Goal: Task Accomplishment & Management: Complete application form

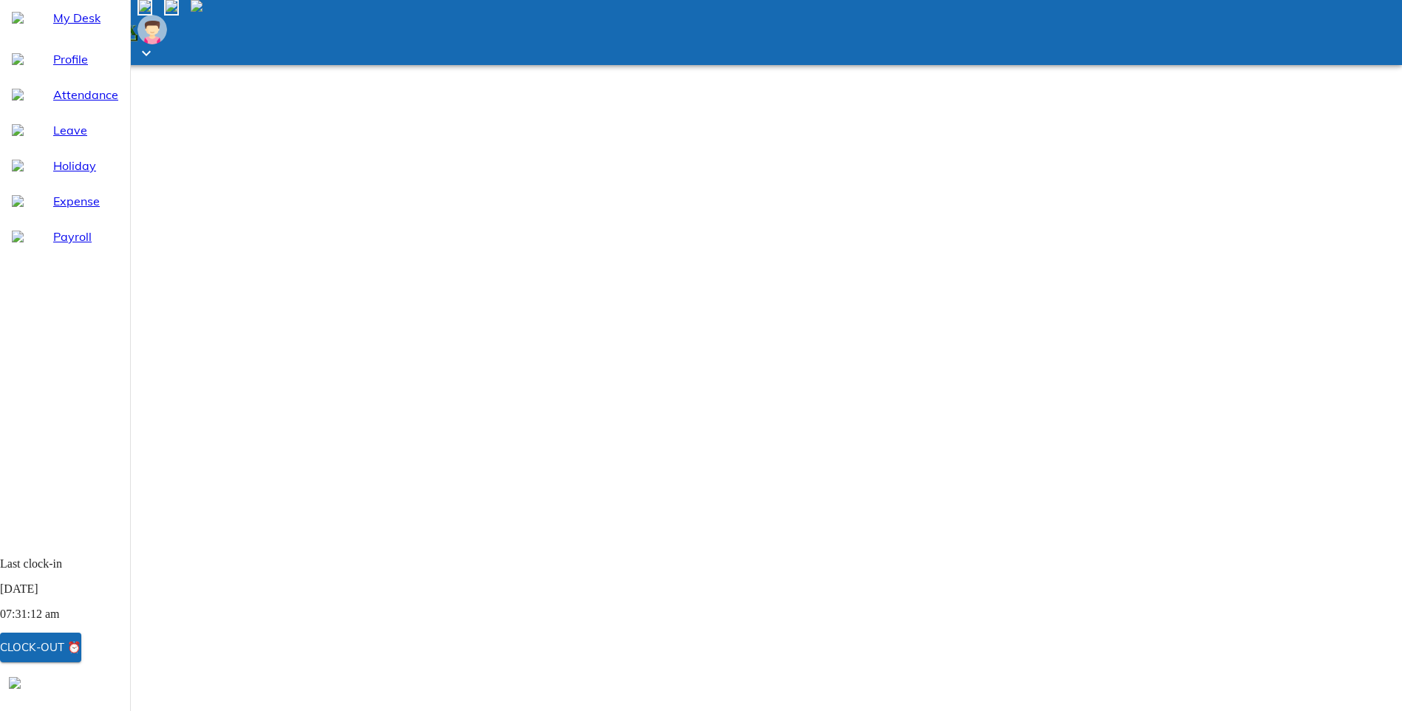
click at [59, 139] on span "Leave" at bounding box center [85, 130] width 65 height 18
select select "9"
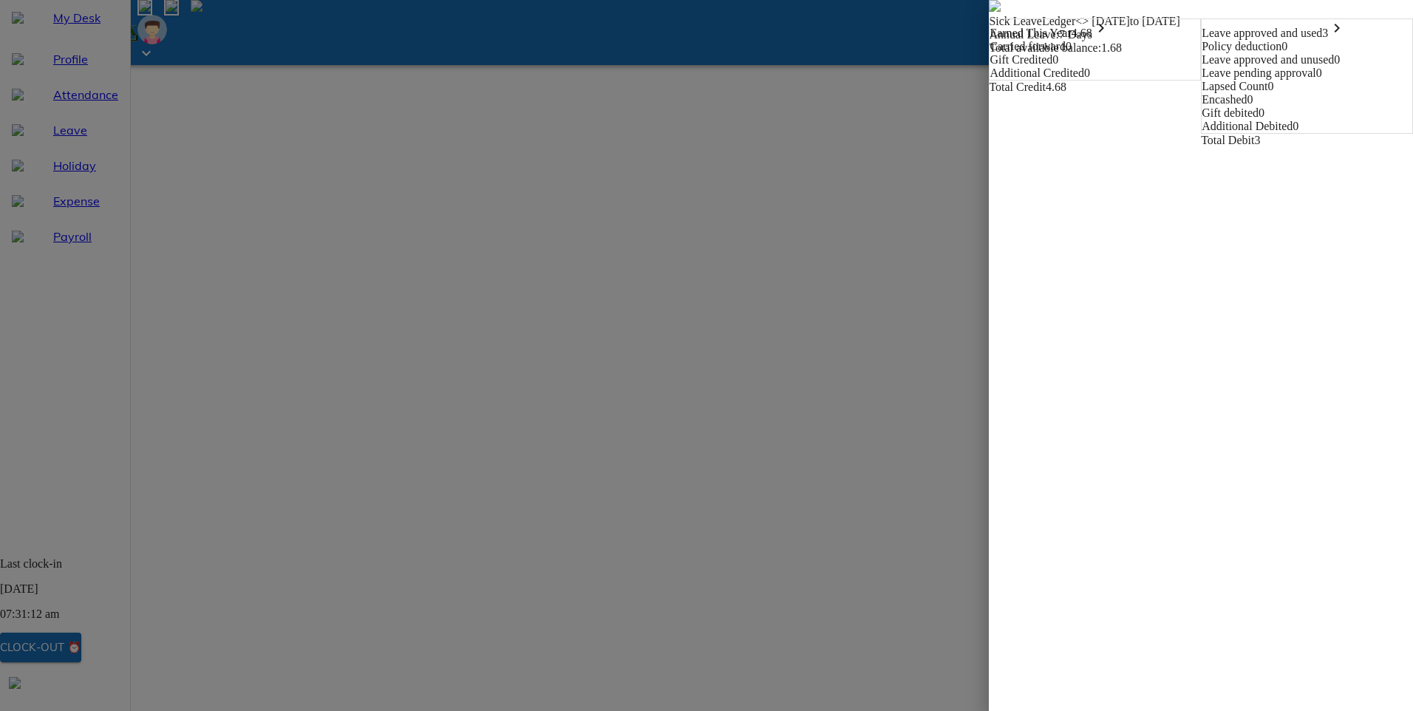
click at [989, 12] on img at bounding box center [995, 6] width 12 height 12
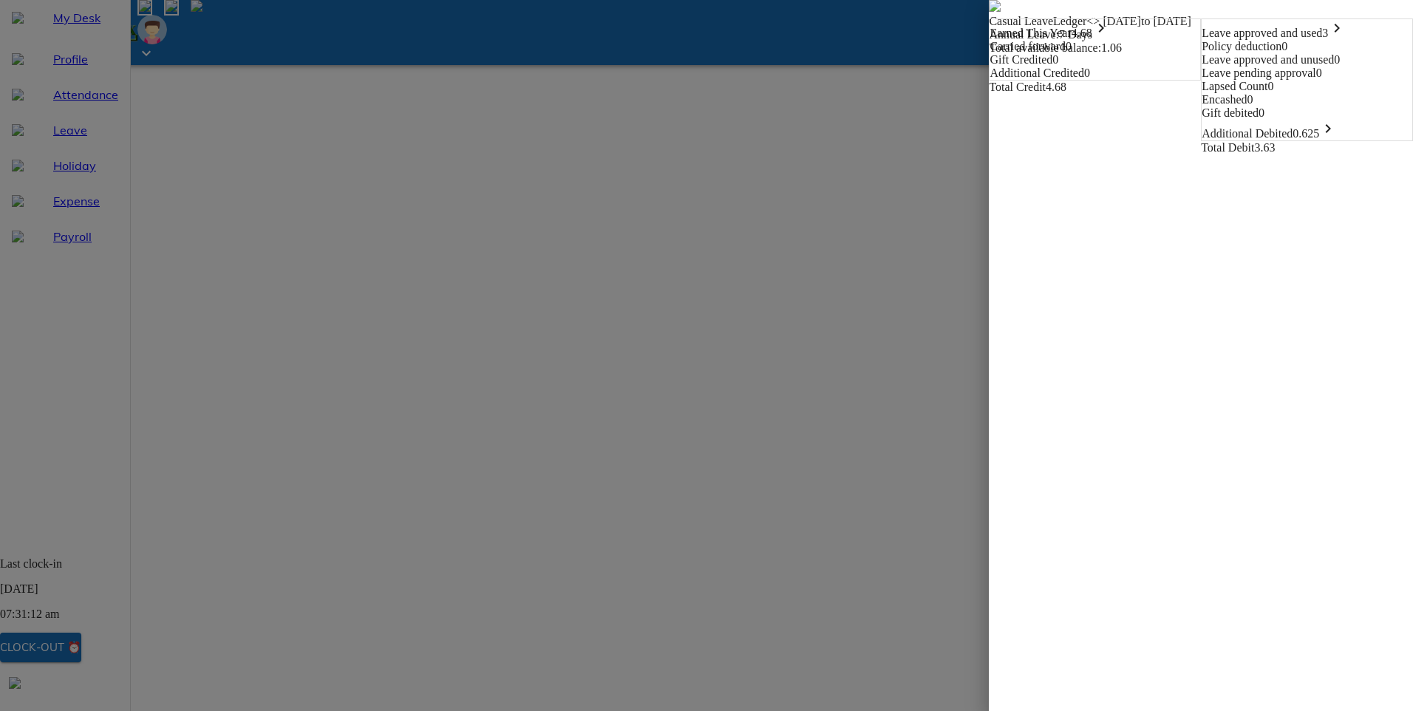
click at [989, 12] on img at bounding box center [995, 6] width 12 height 12
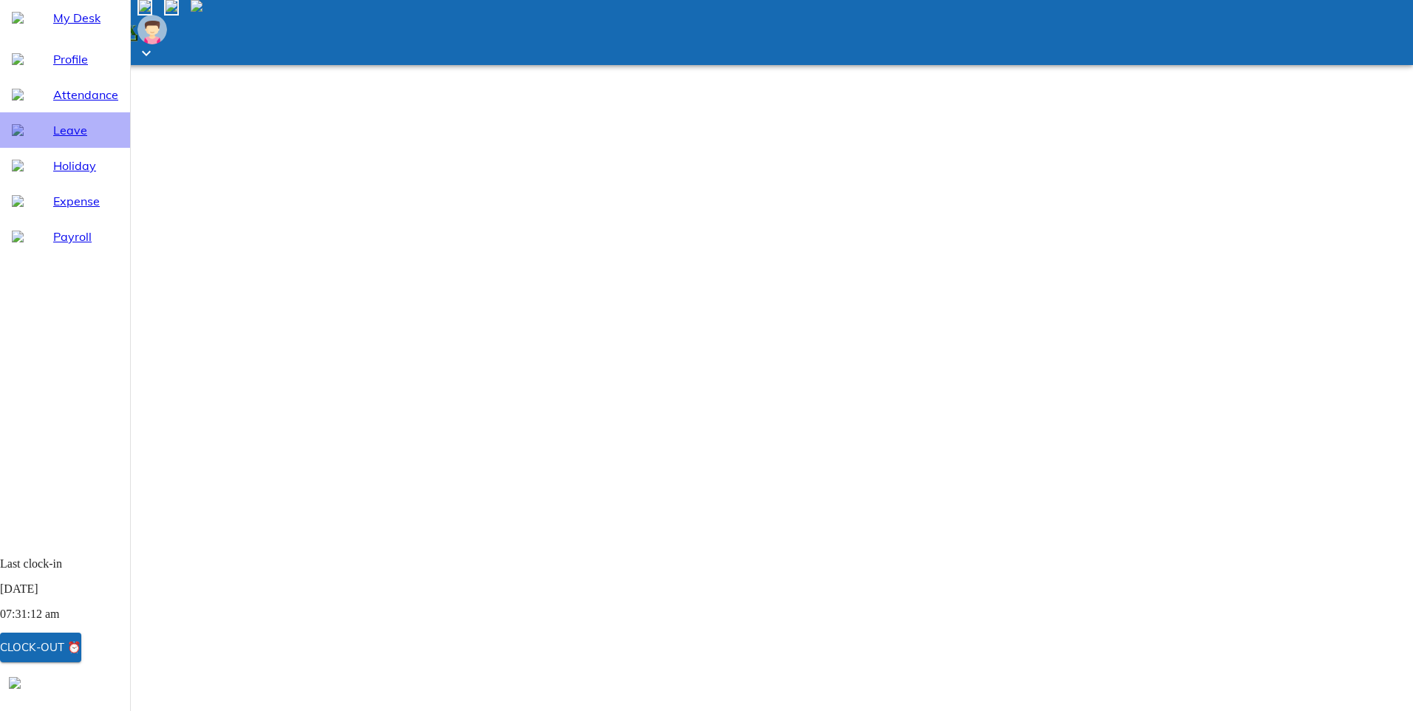
click at [55, 139] on span "Leave" at bounding box center [85, 130] width 65 height 18
click at [55, 103] on span "Attendance" at bounding box center [85, 95] width 65 height 18
select select "9"
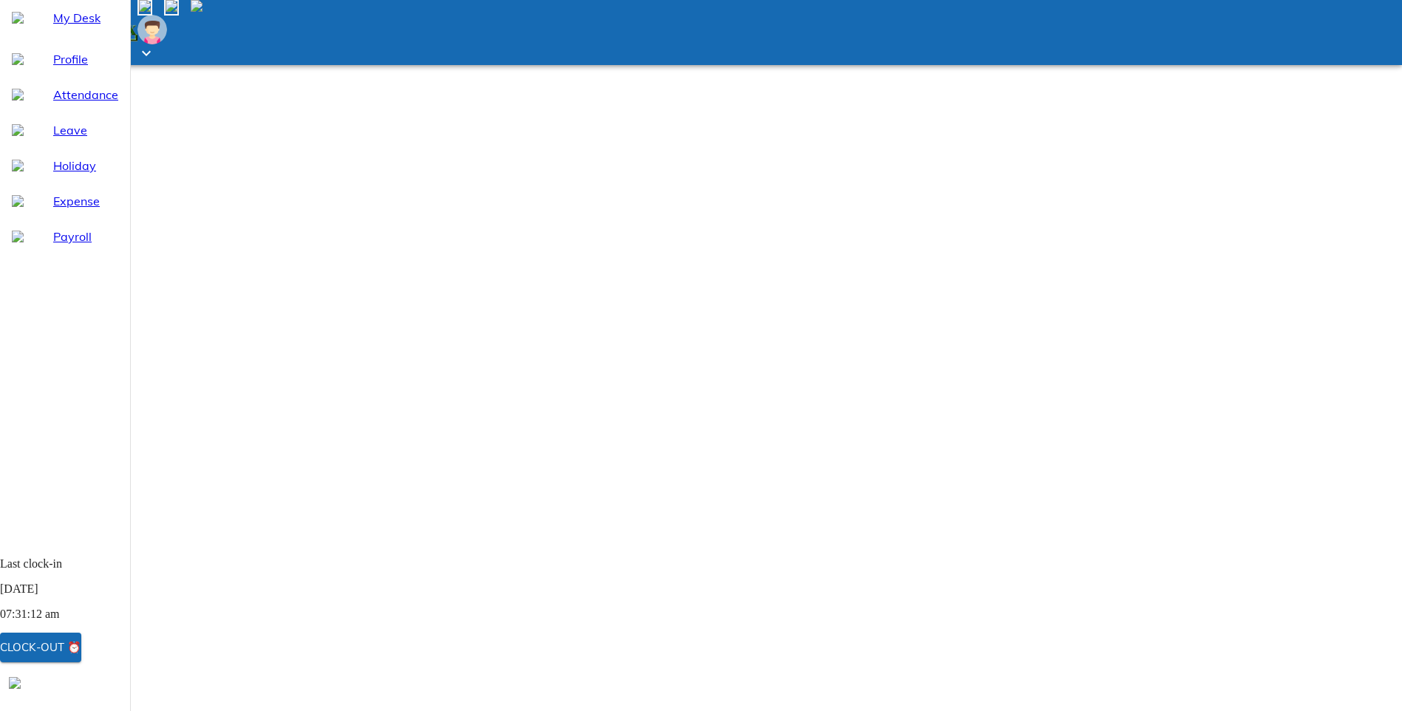
select select "8"
drag, startPoint x: 418, startPoint y: 516, endPoint x: 703, endPoint y: 523, distance: 284.6
click at [53, 139] on span "Leave" at bounding box center [85, 130] width 65 height 18
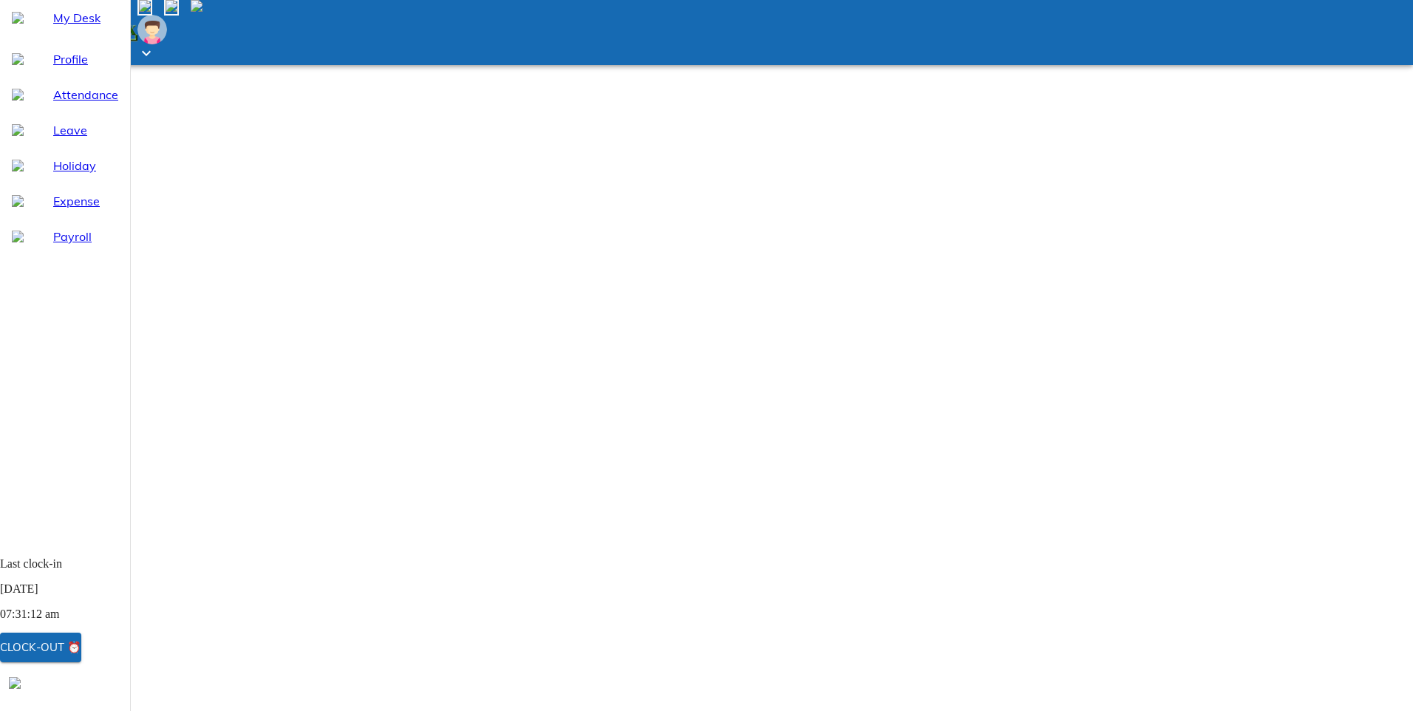
select select "9"
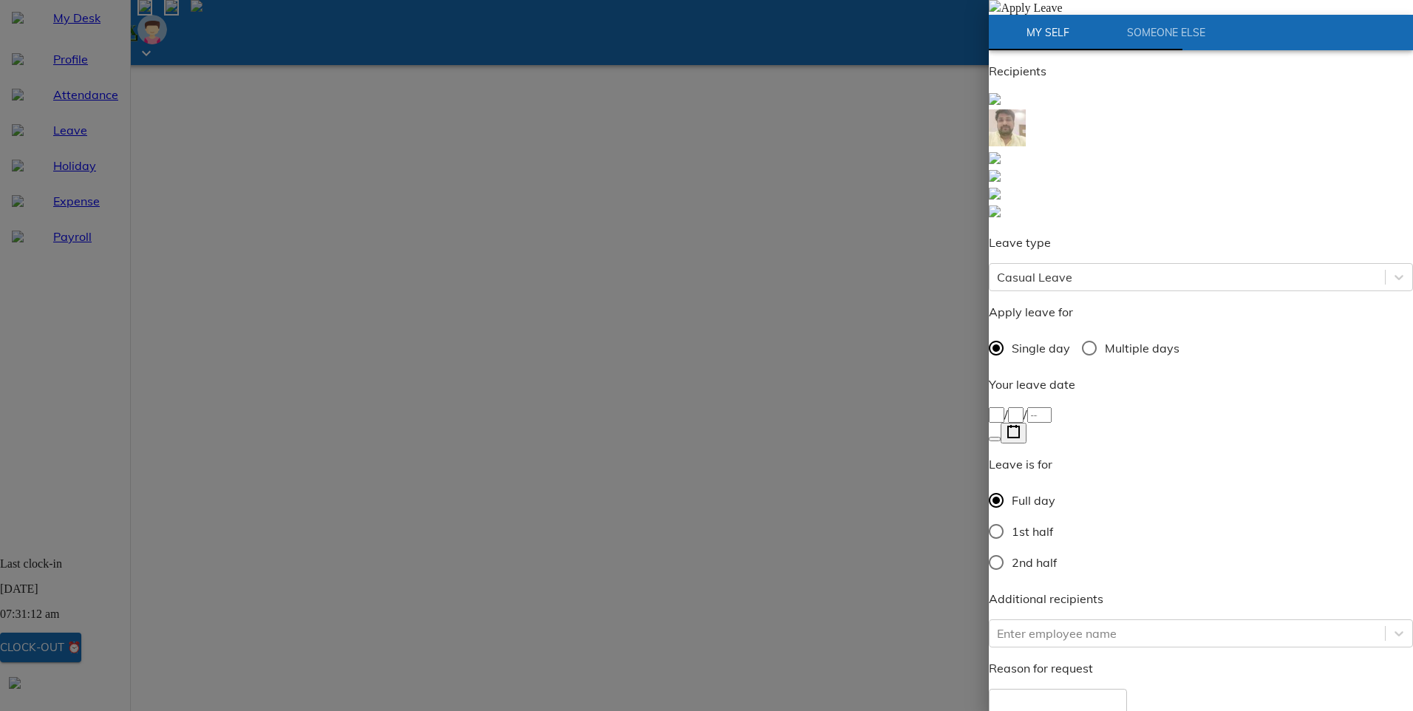
click at [1021, 425] on icon "button" at bounding box center [1014, 432] width 14 height 14
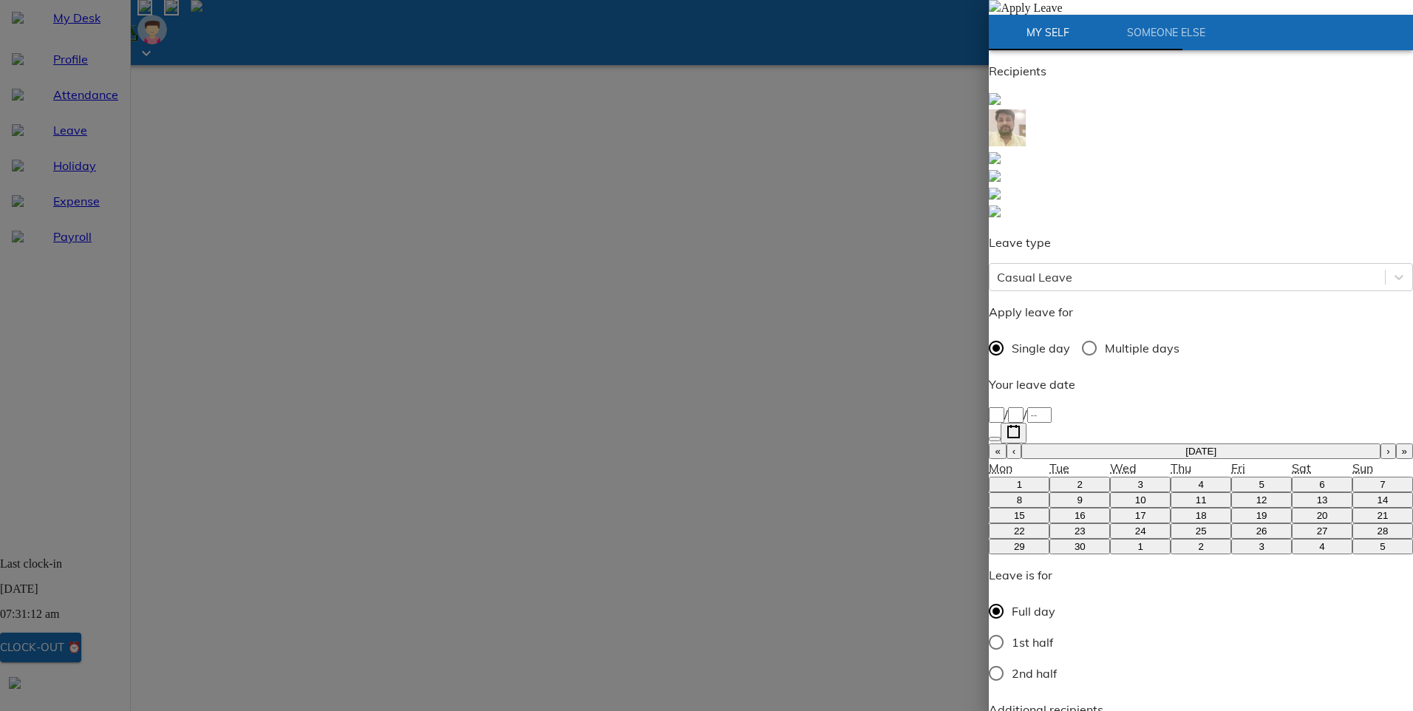
click at [1021, 443] on button "‹" at bounding box center [1014, 451] width 15 height 16
click at [1075, 541] on abbr "26" at bounding box center [1080, 546] width 11 height 11
type input "[DATE]"
type input "26"
type input "8"
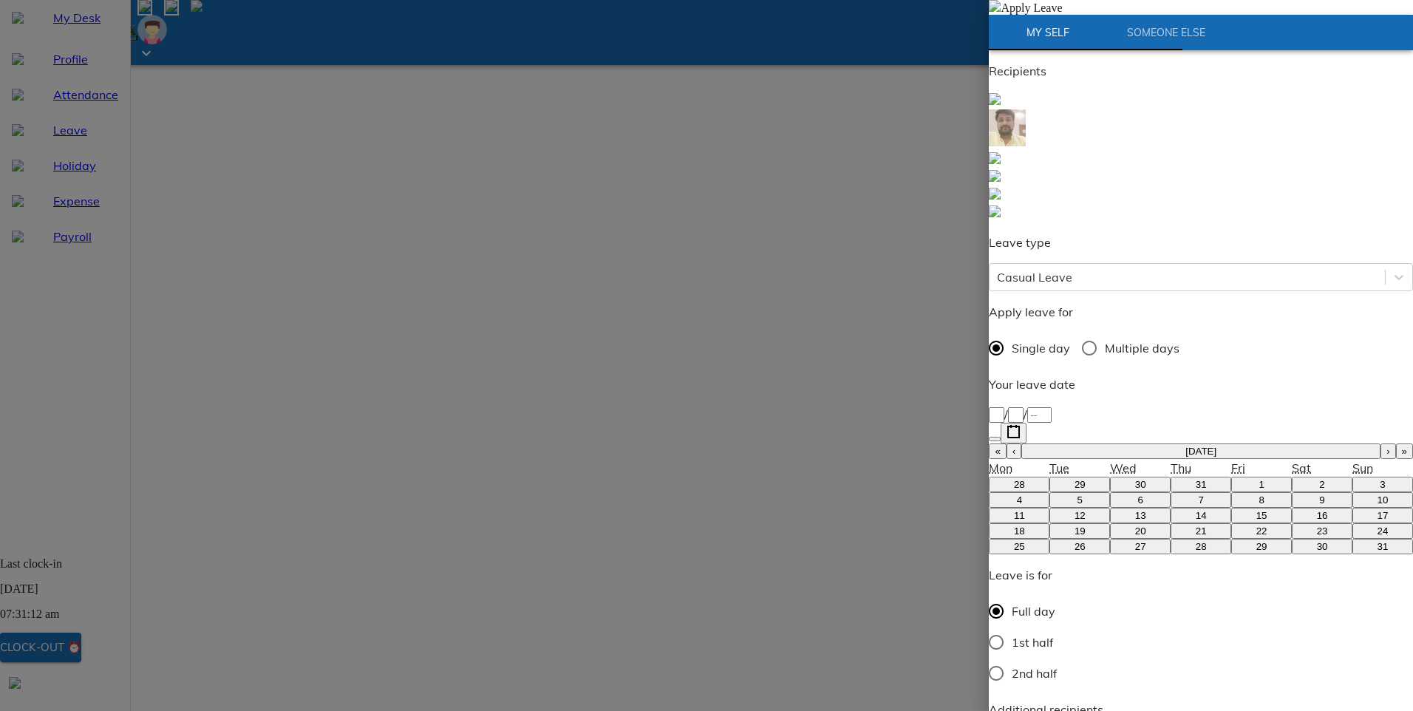
type input "2025"
type input "ha"
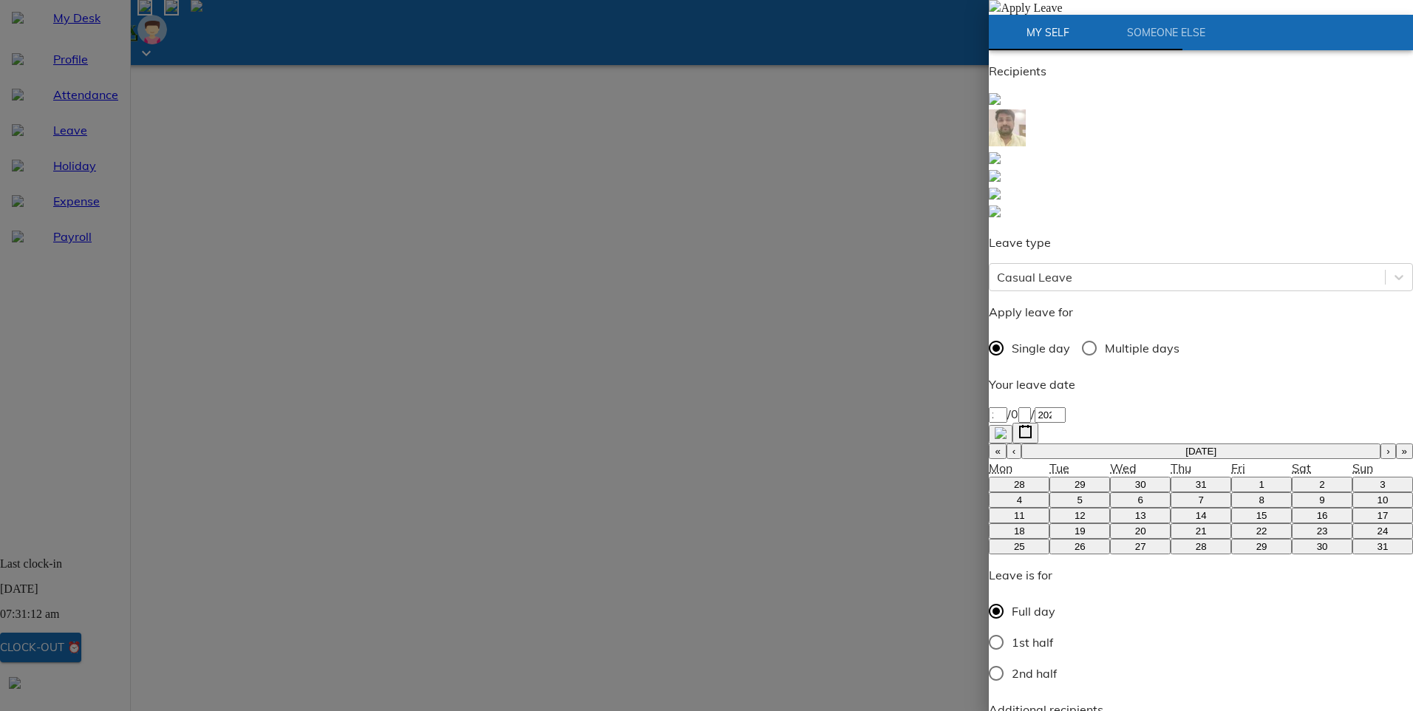
type textarea "h"
type textarea "x"
type textarea "ha"
type textarea "x"
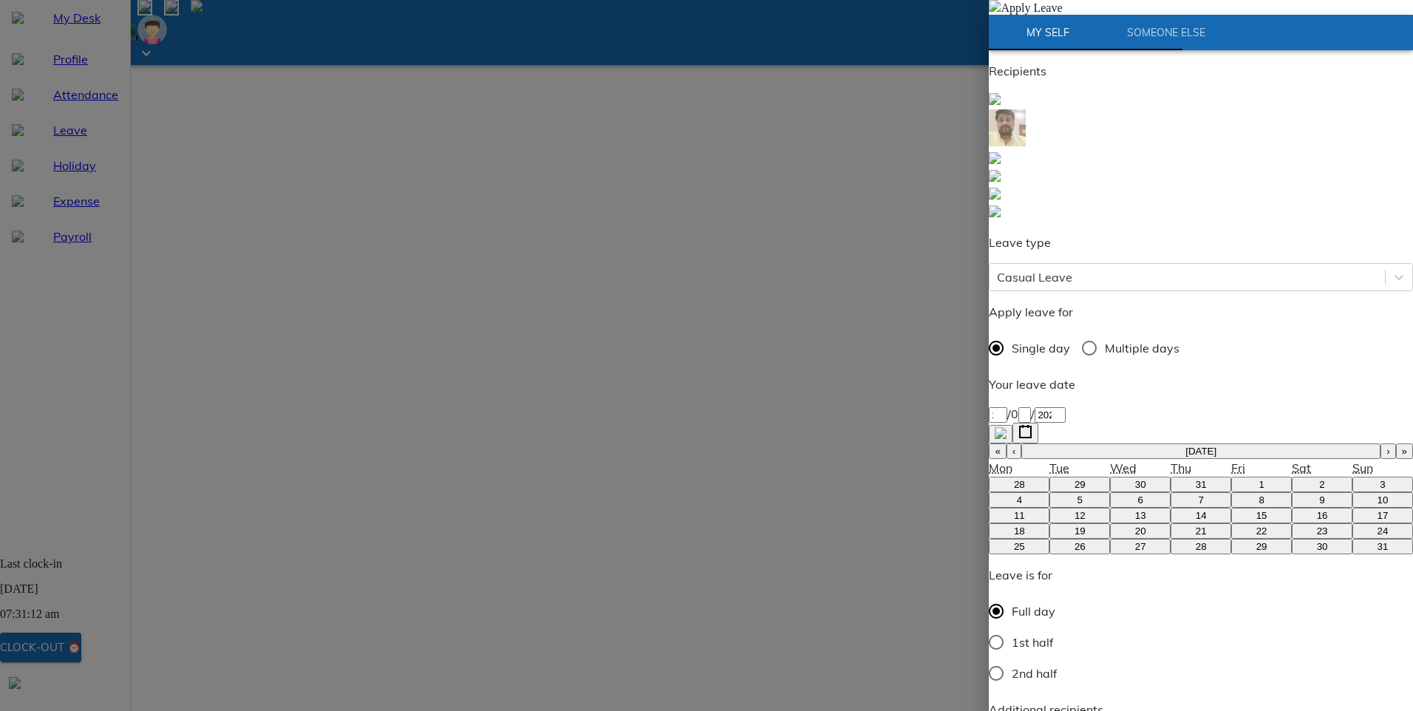
type textarea "hav"
type textarea "x"
type textarea "have"
type textarea "x"
type textarea "have"
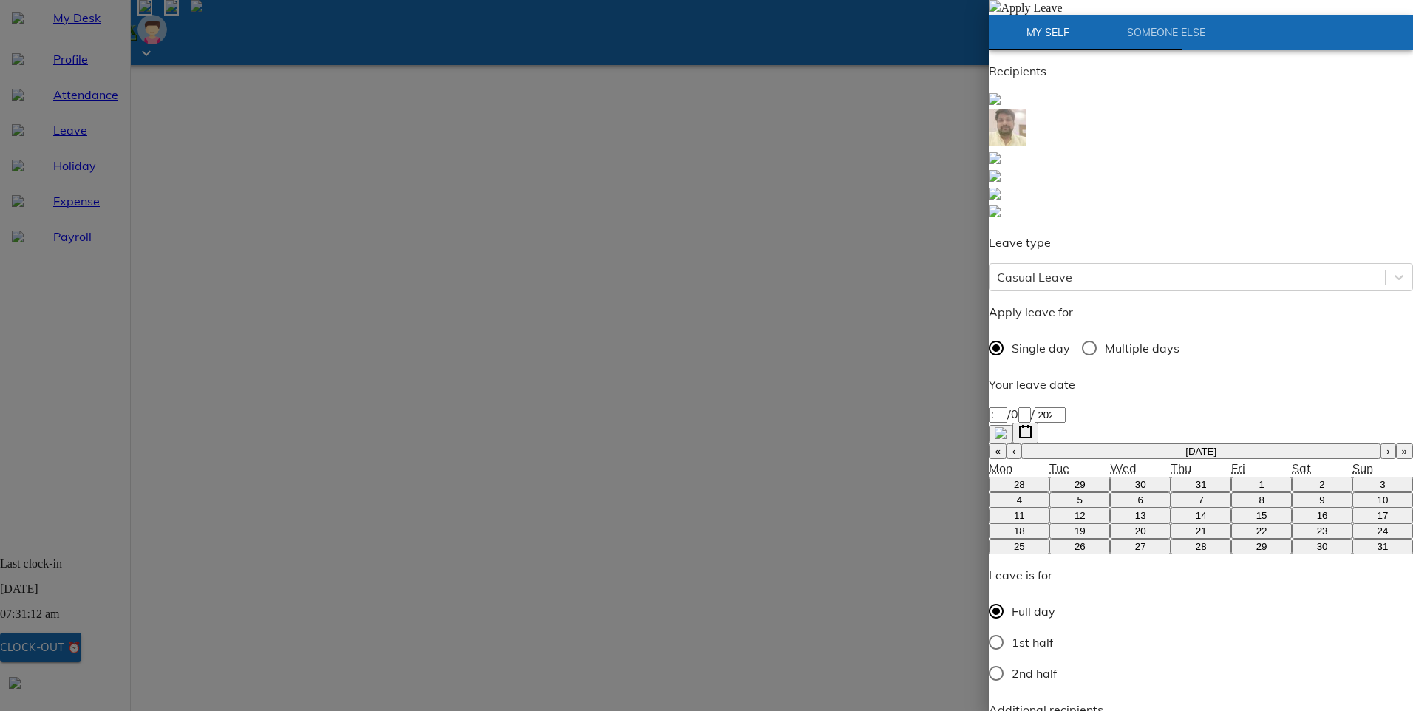
type textarea "x"
type textarea "have s"
type textarea "x"
type textarea "have so"
type textarea "x"
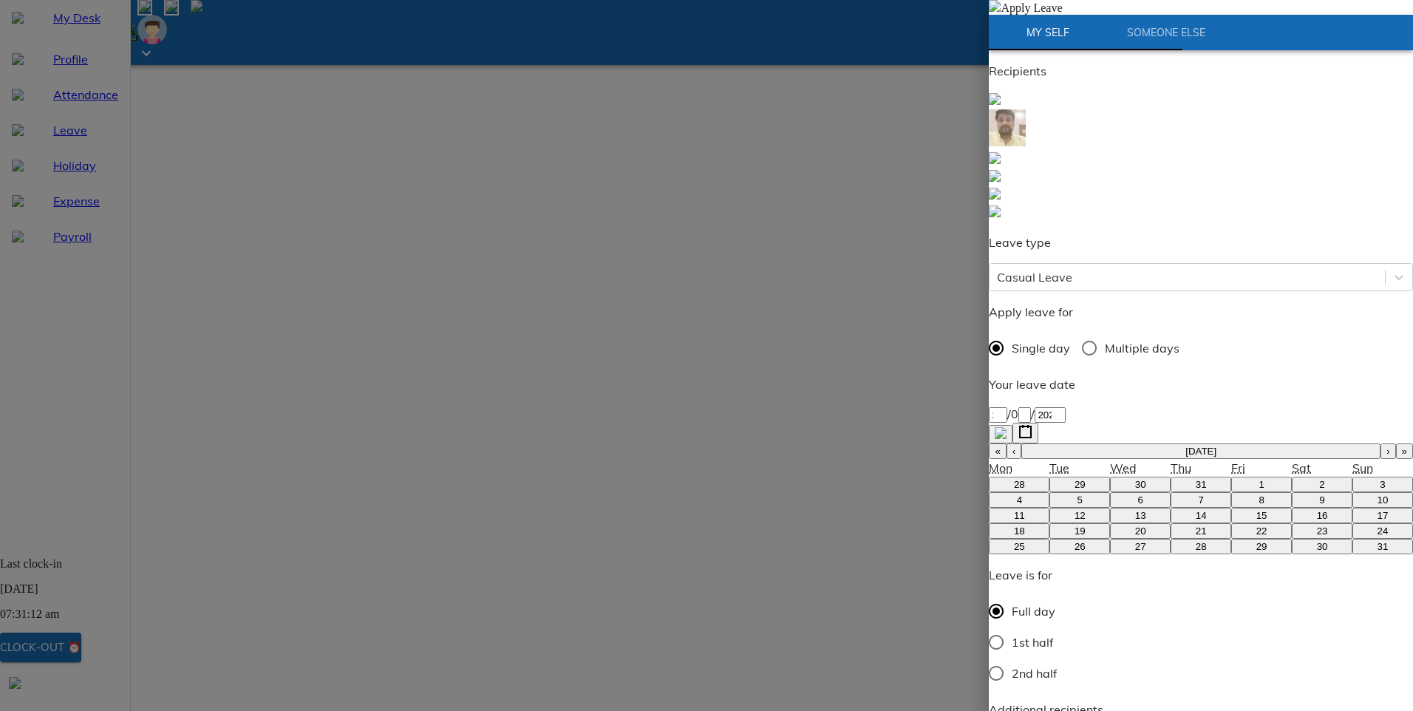
type textarea "have som"
type textarea "x"
type textarea "have some"
type textarea "x"
type textarea "have some"
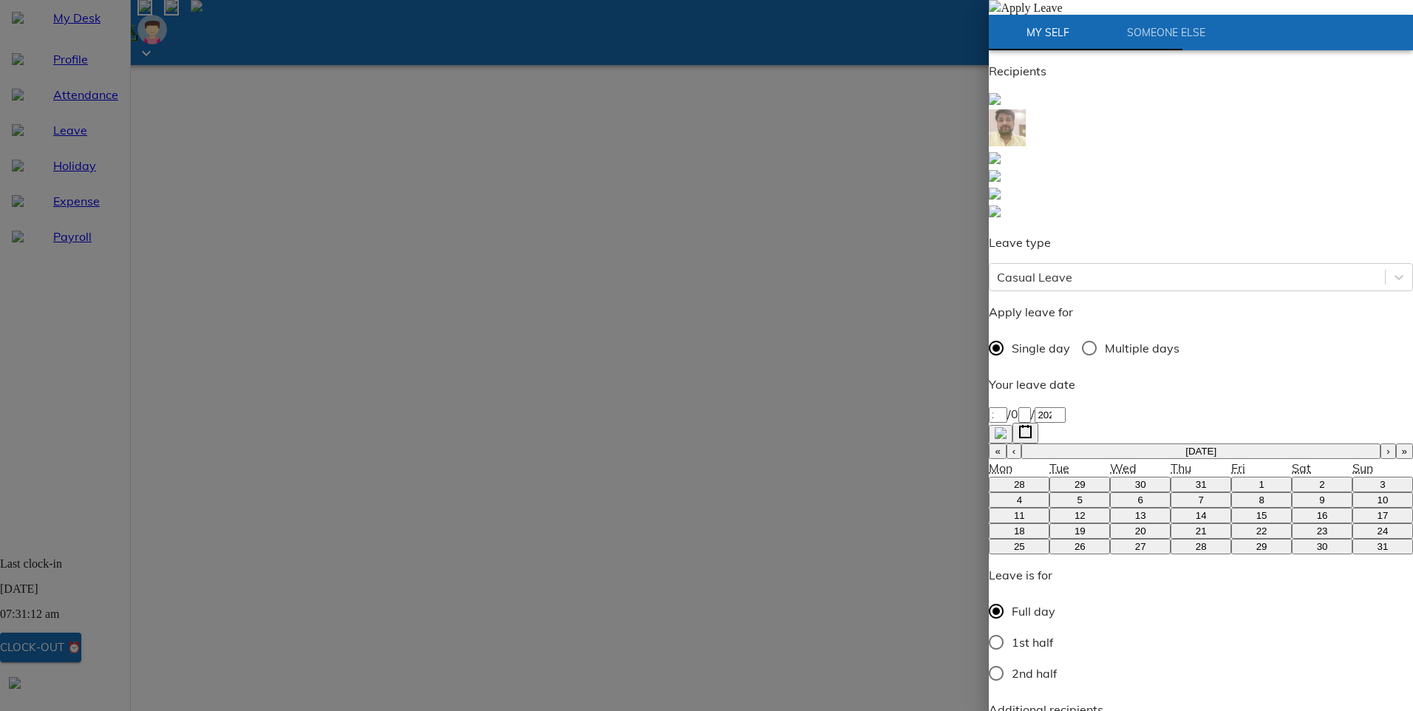
type textarea "x"
type textarea "have some u"
type textarea "x"
type textarea "have some ur"
type textarea "x"
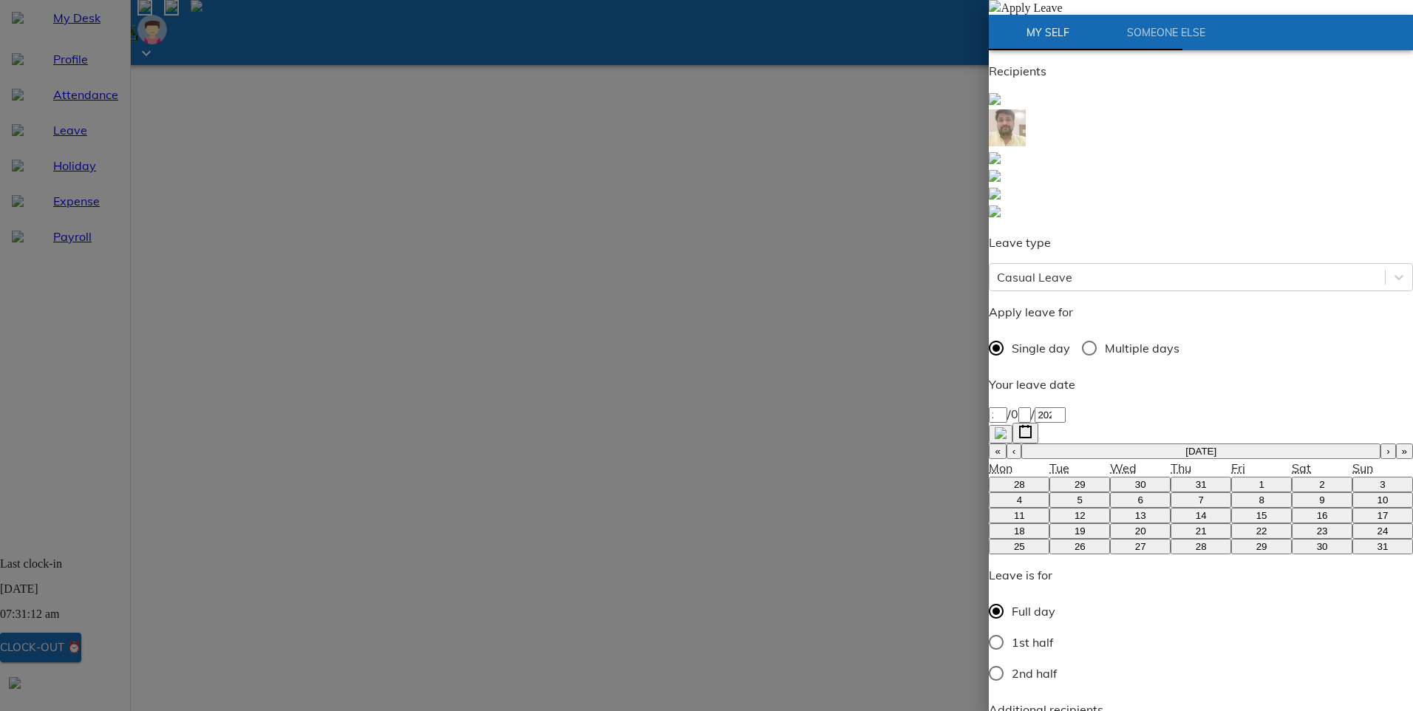
type textarea "have some urg"
type textarea "x"
type textarea "have some urge"
type textarea "x"
type textarea "have some urgen"
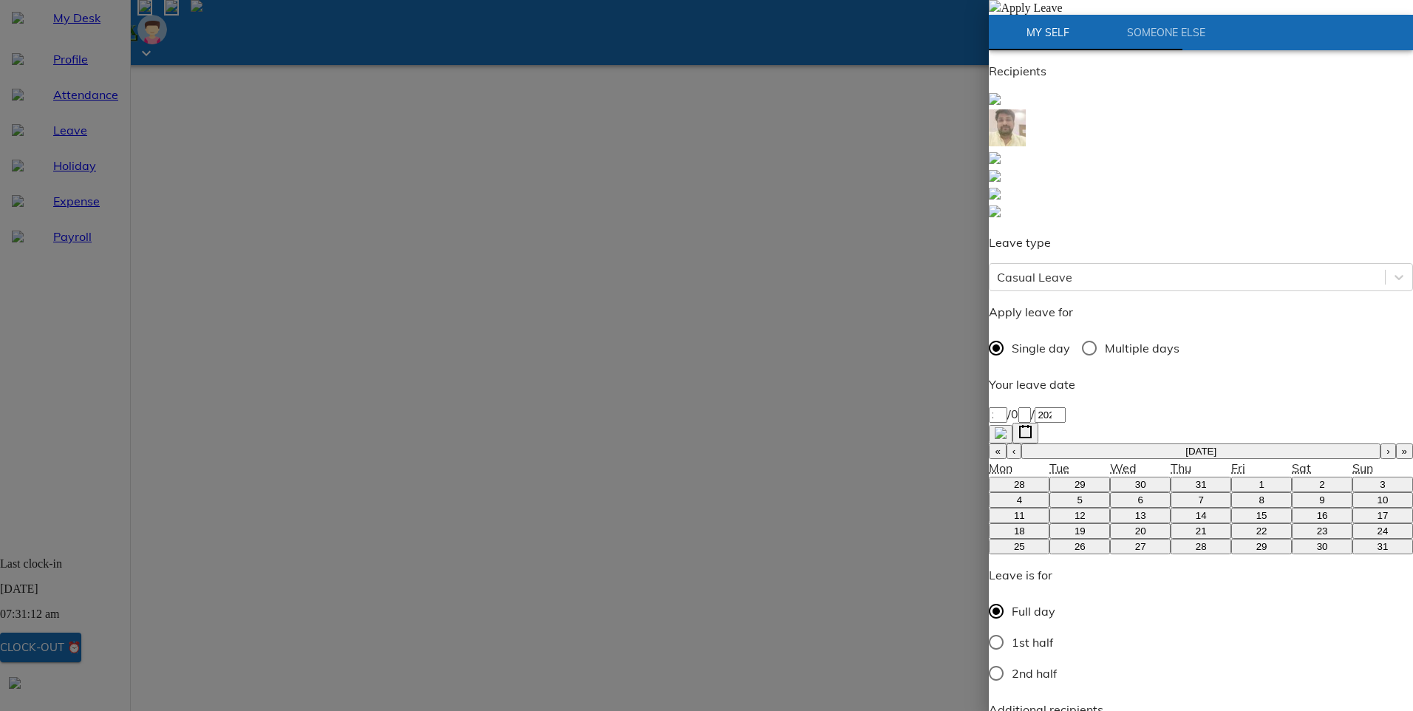
type textarea "x"
type textarea "have some urgent"
type textarea "x"
type textarea "have some urgent"
type textarea "x"
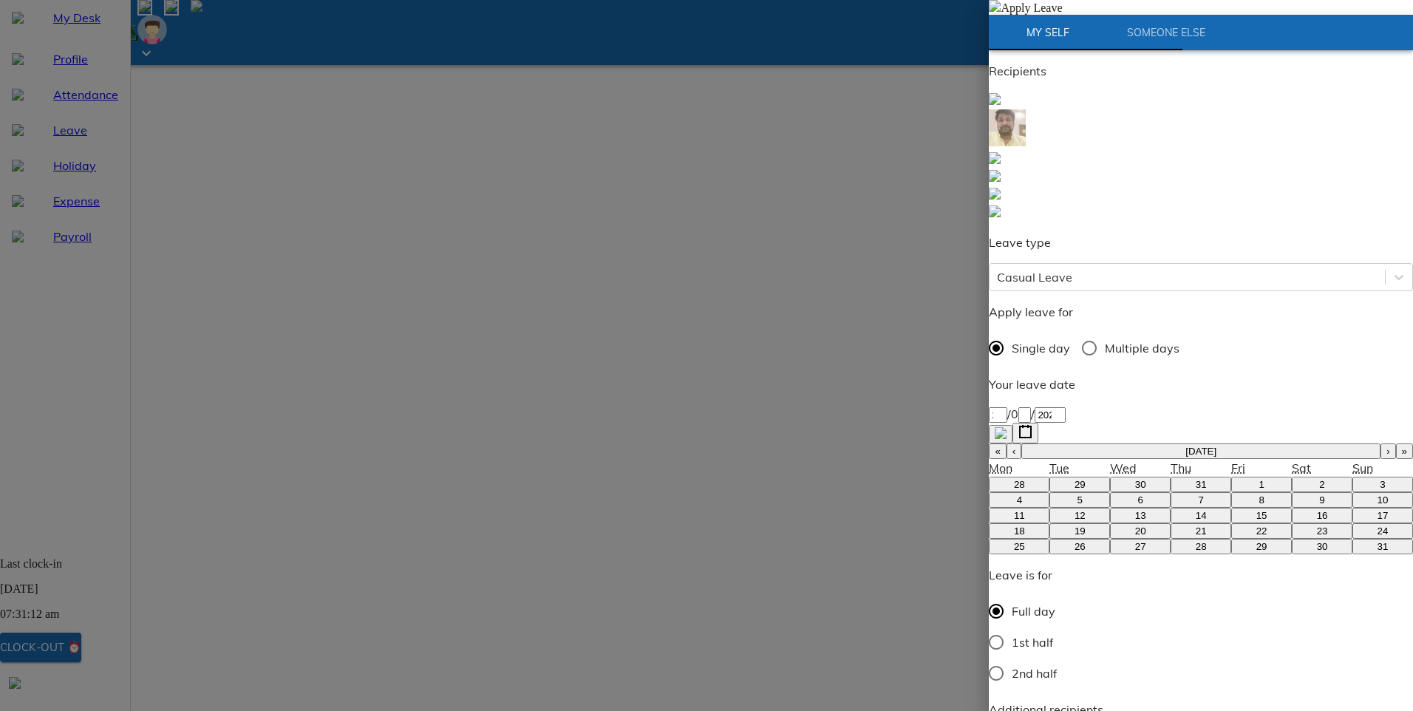
type textarea "have some urgent w"
type textarea "x"
type textarea "have some urgent wo"
type textarea "x"
type textarea "have some urgent wor"
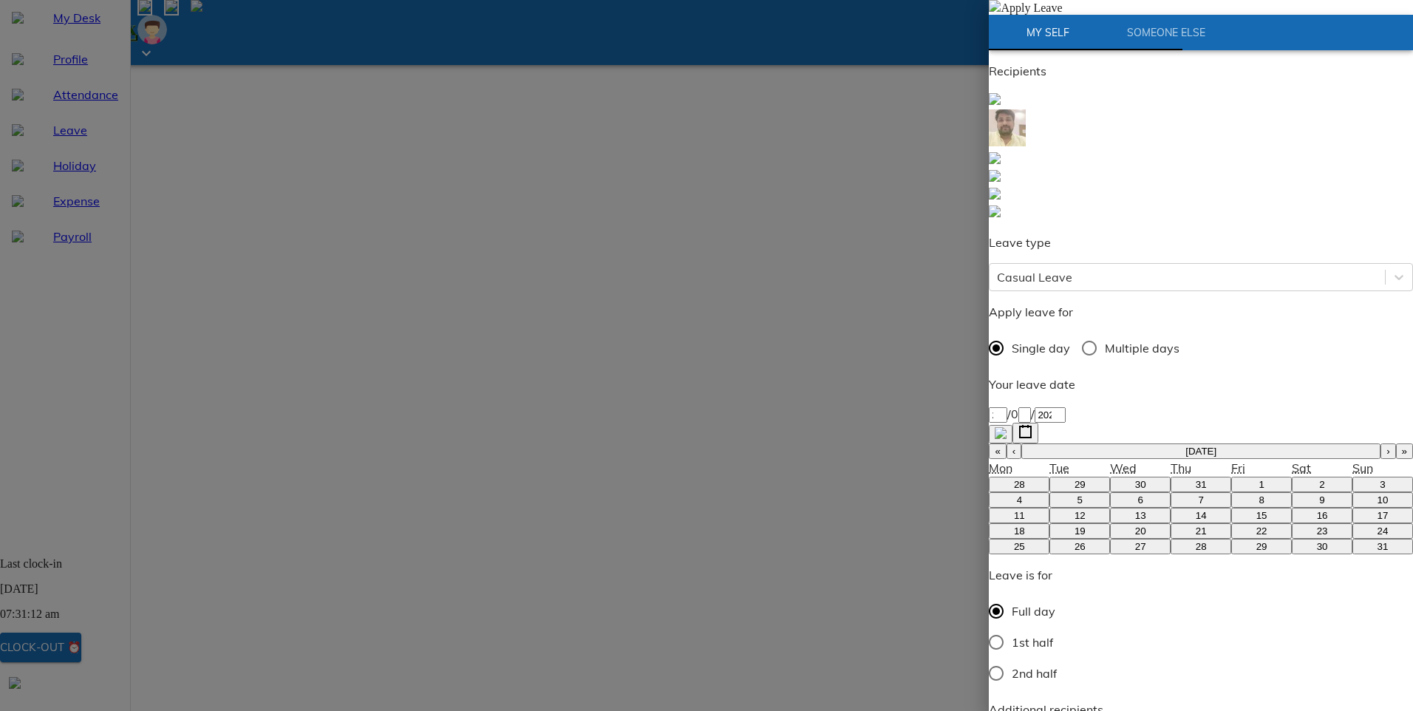
type textarea "x"
type textarea "have some urgent work"
type textarea "x"
type textarea "have some urgent work"
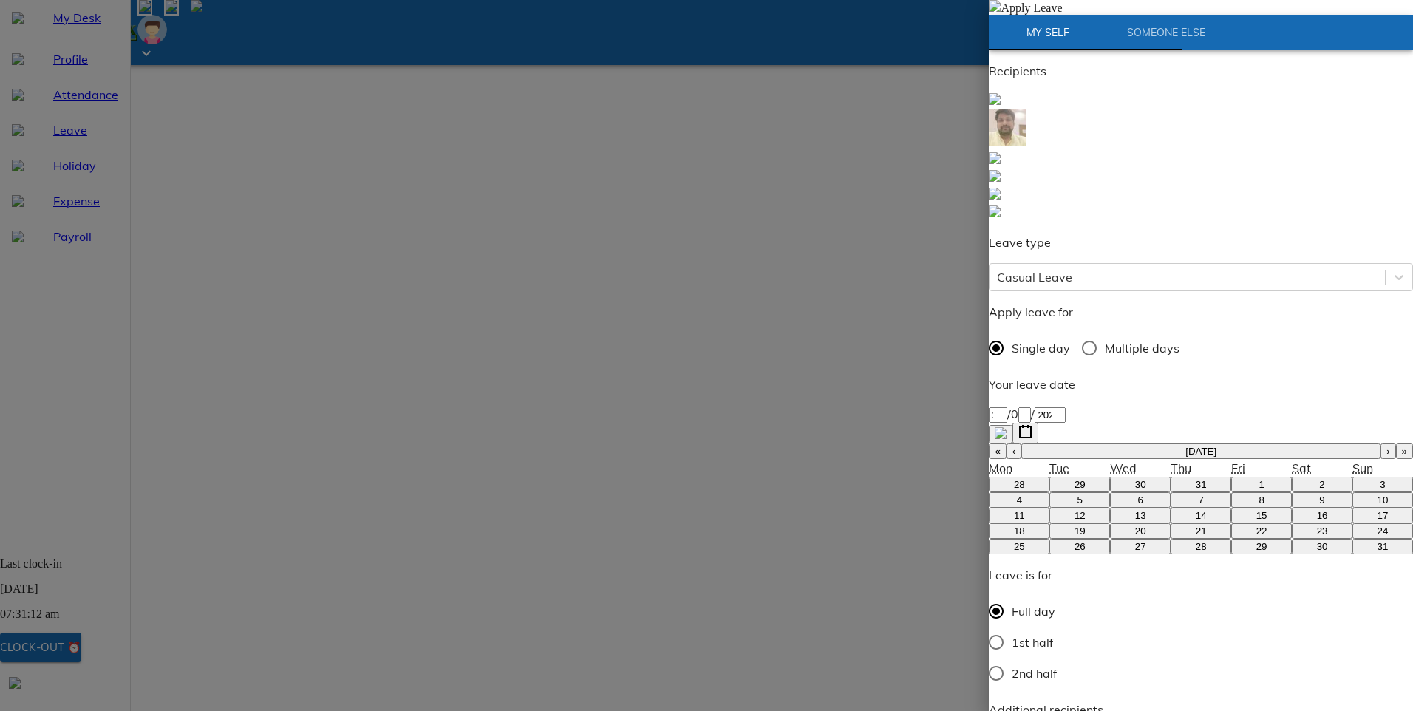
type textarea "x"
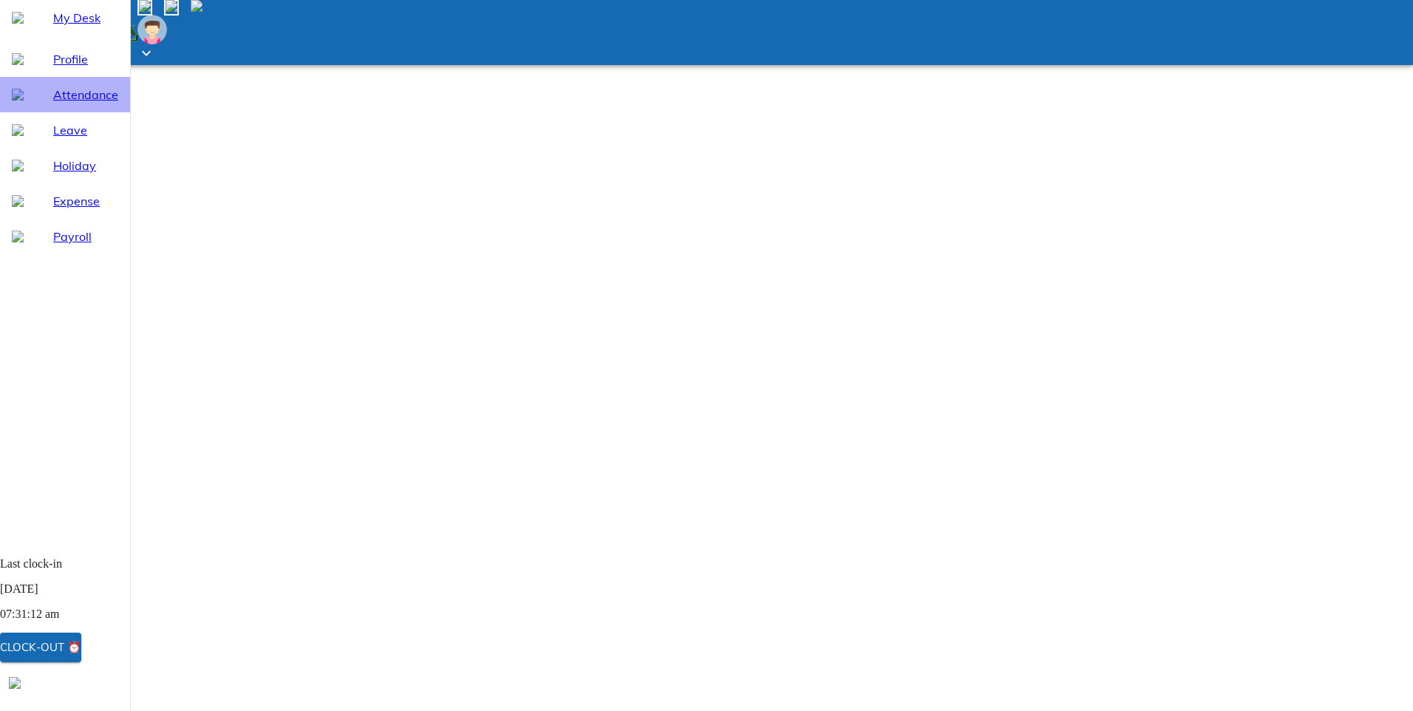
click at [61, 103] on span "Attendance" at bounding box center [85, 95] width 65 height 18
select select "9"
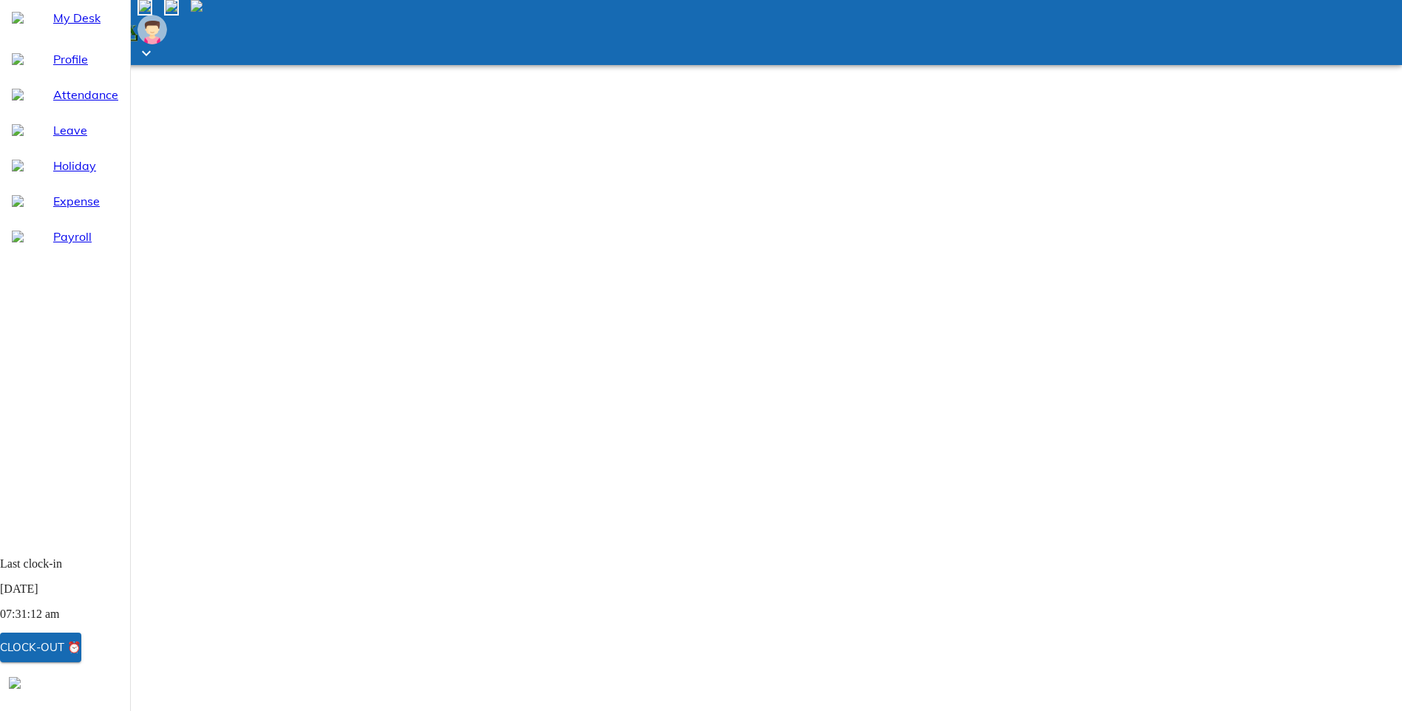
select select "8"
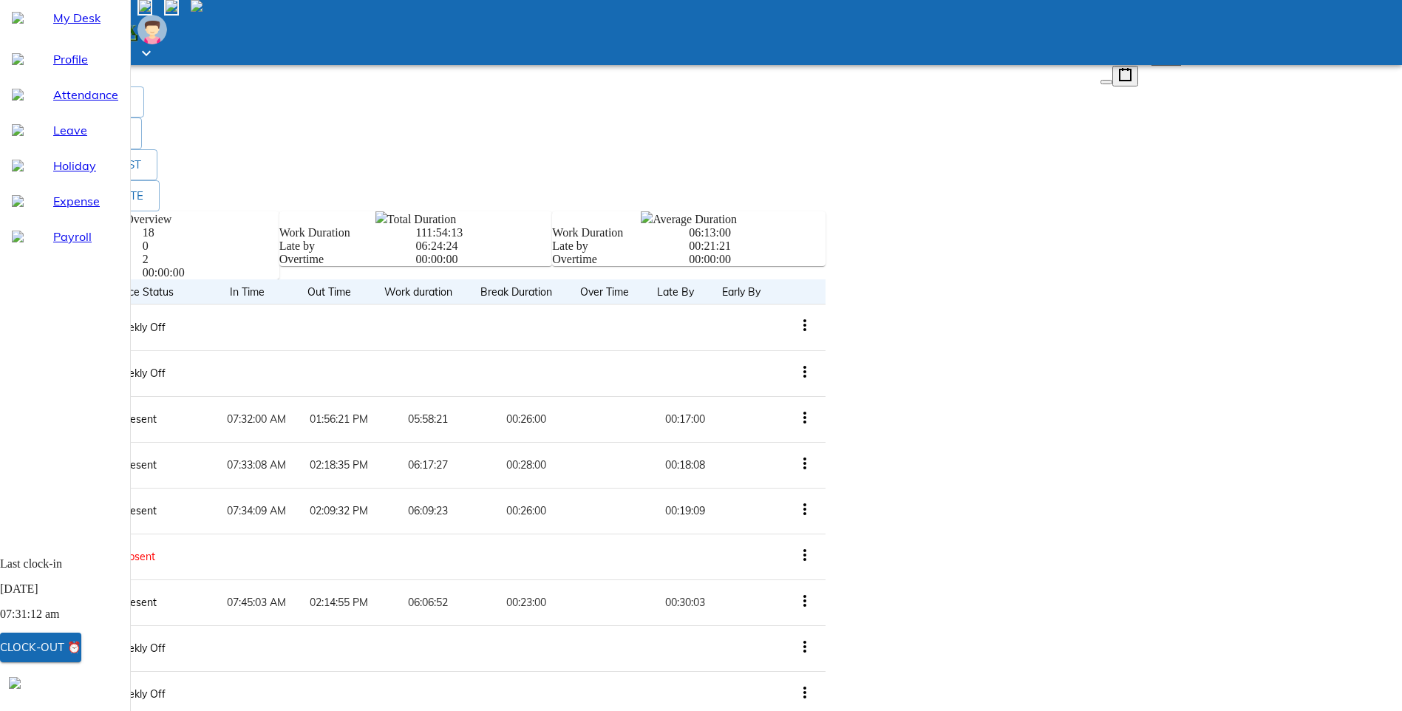
scroll to position [687, 0]
drag, startPoint x: 547, startPoint y: 503, endPoint x: 458, endPoint y: 504, distance: 88.7
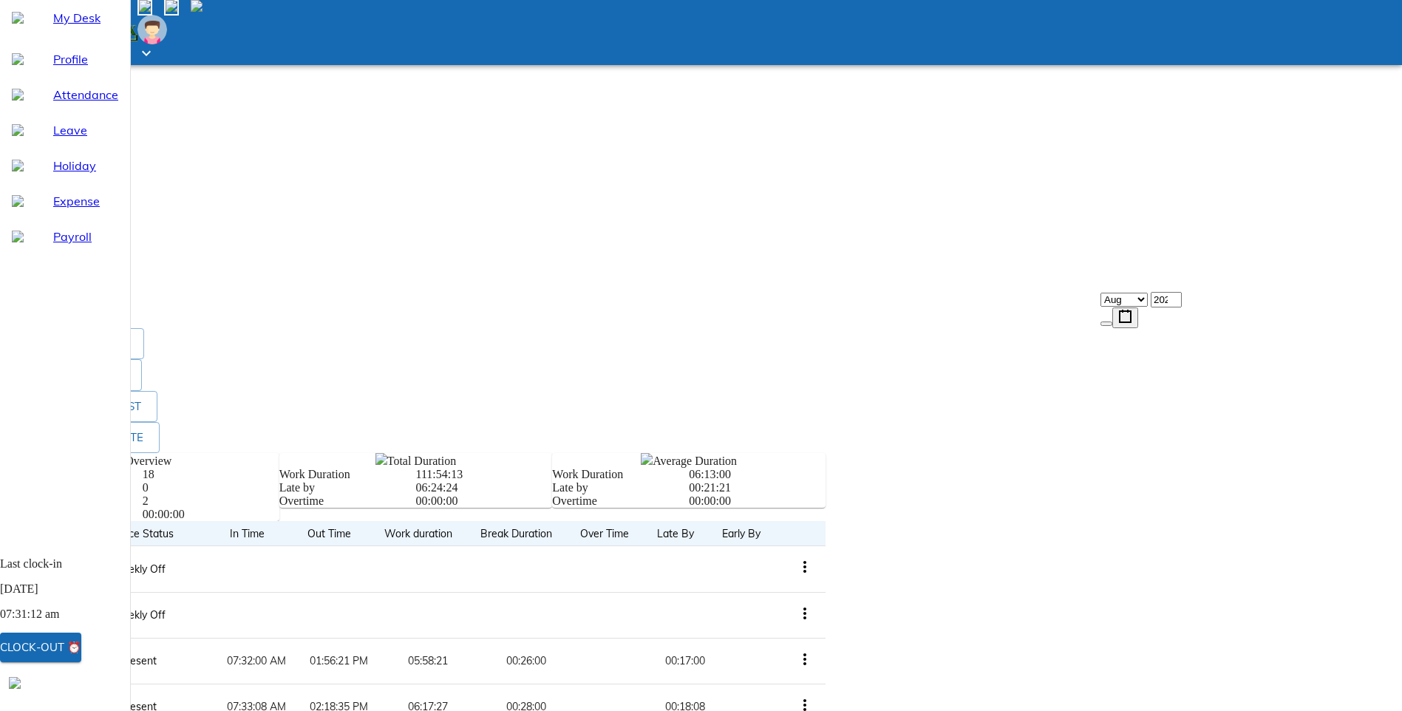
scroll to position [318, 0]
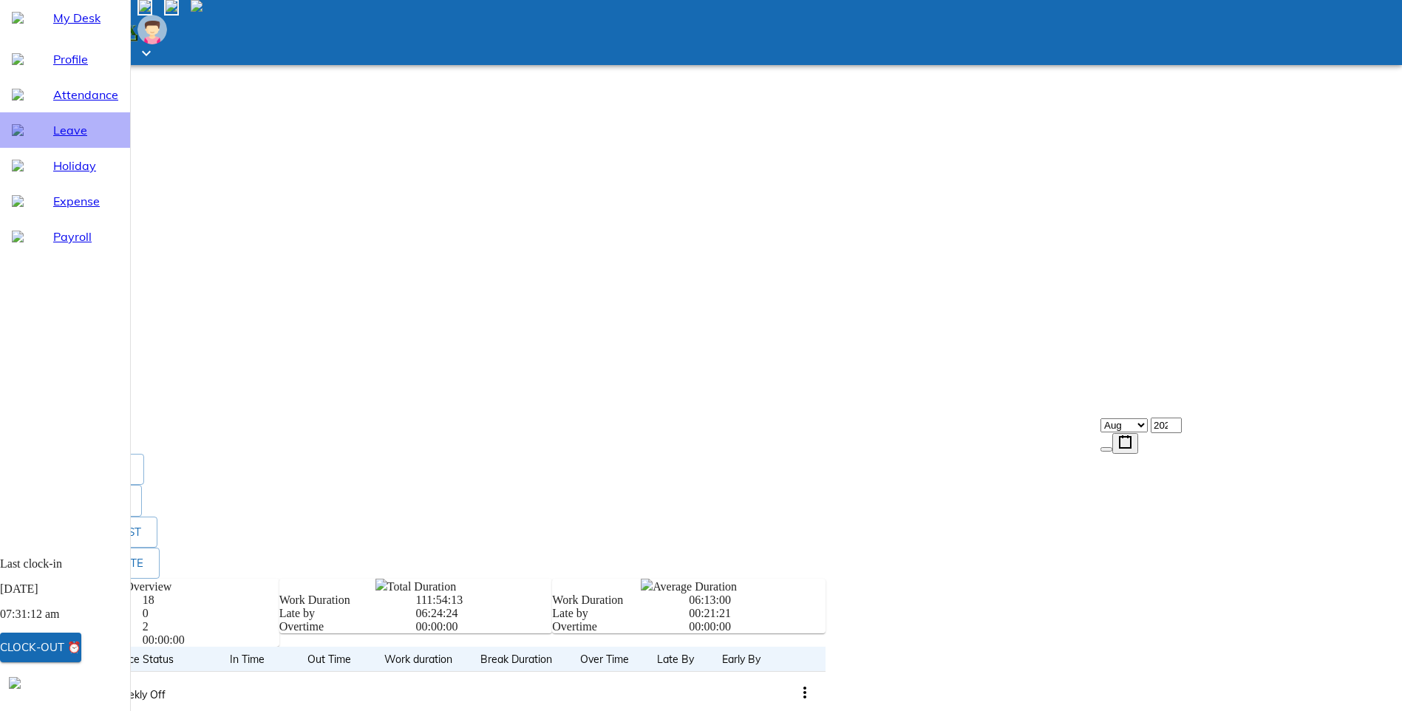
click at [66, 139] on span "Leave" at bounding box center [85, 130] width 65 height 18
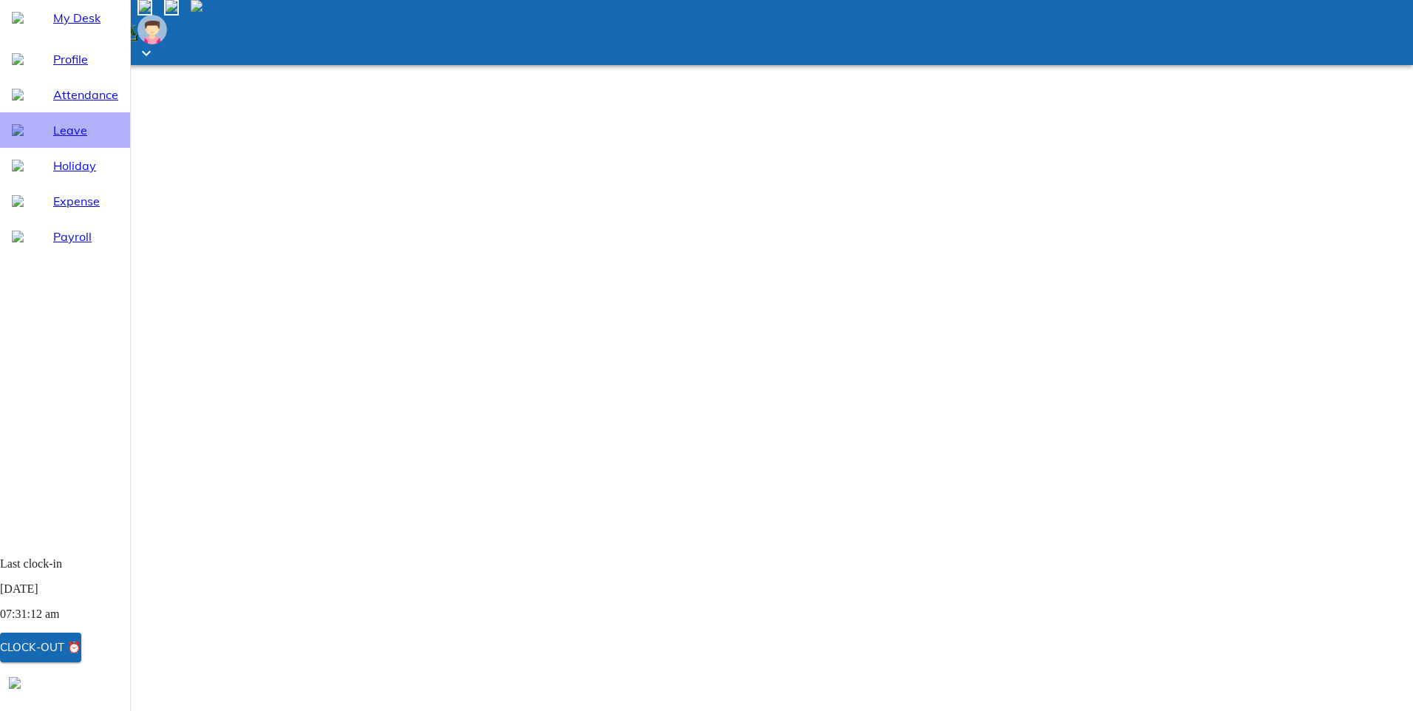
select select "9"
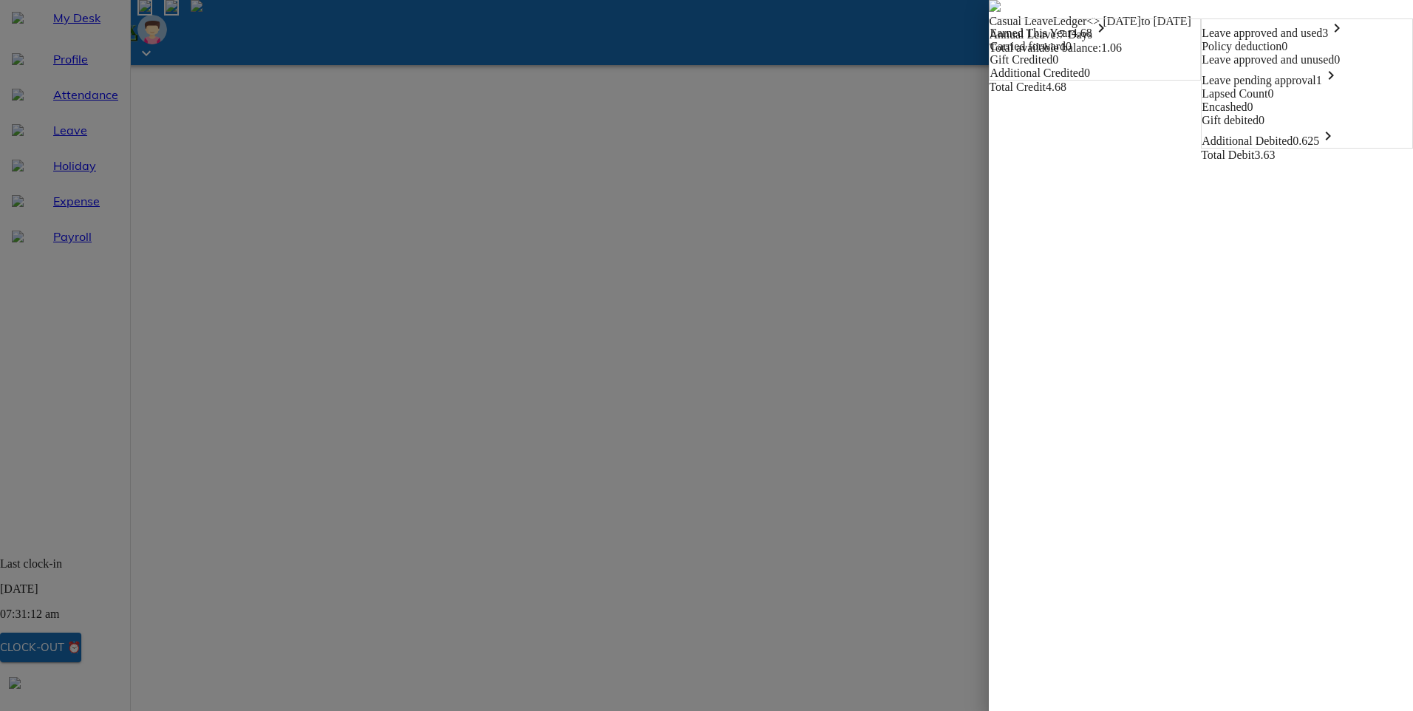
click at [1337, 147] on span "0.625 keyboard_arrow_right" at bounding box center [1315, 141] width 44 height 13
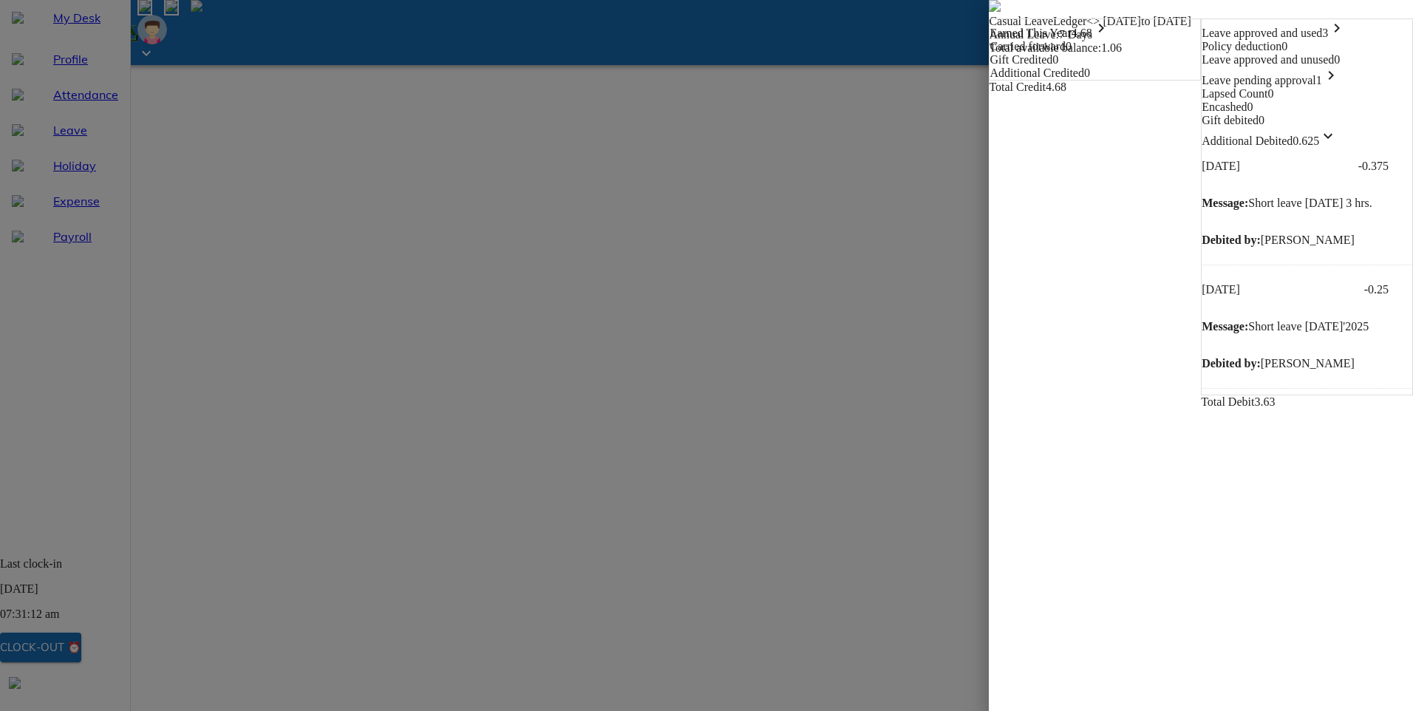
click at [1337, 147] on span "0.625 keyboard_arrow_down" at bounding box center [1315, 141] width 44 height 13
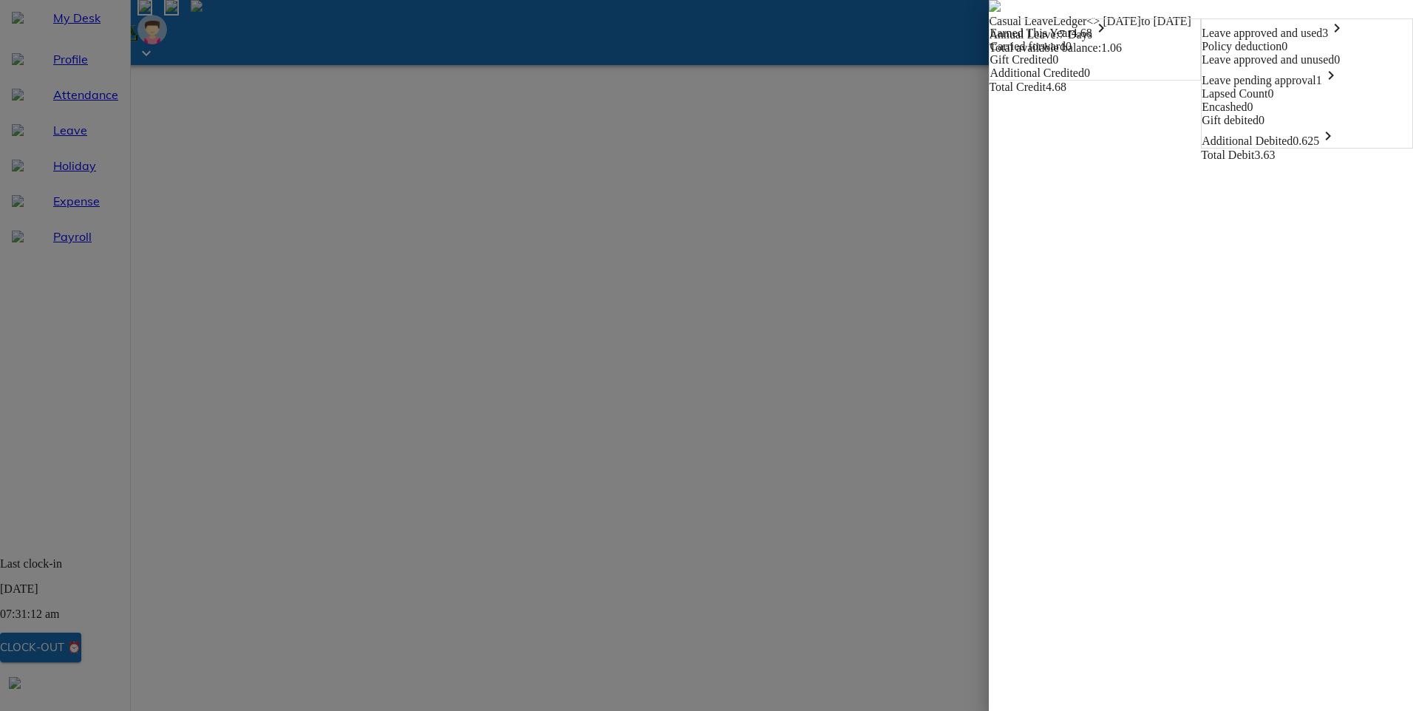
click at [989, 12] on img at bounding box center [995, 6] width 12 height 12
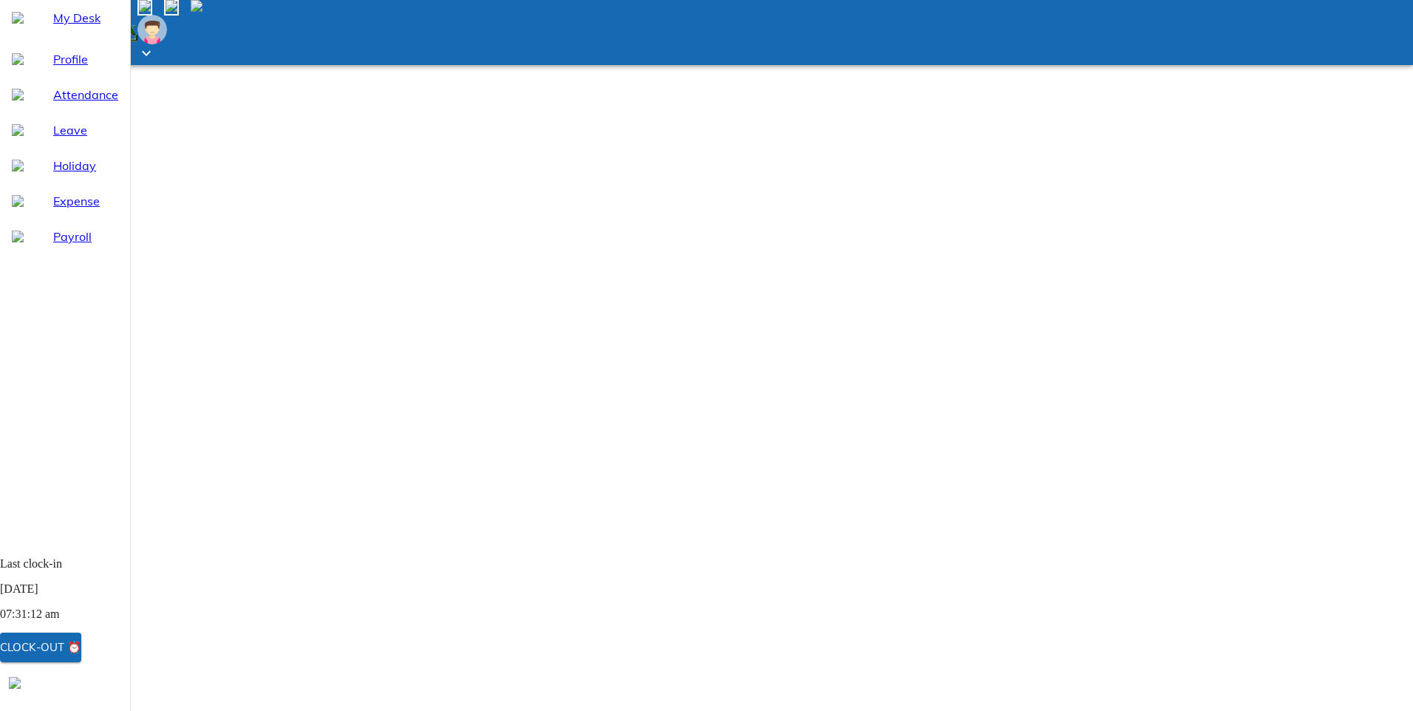
drag, startPoint x: 579, startPoint y: 171, endPoint x: 623, endPoint y: 180, distance: 45.4
drag, startPoint x: 583, startPoint y: 174, endPoint x: 624, endPoint y: 175, distance: 40.7
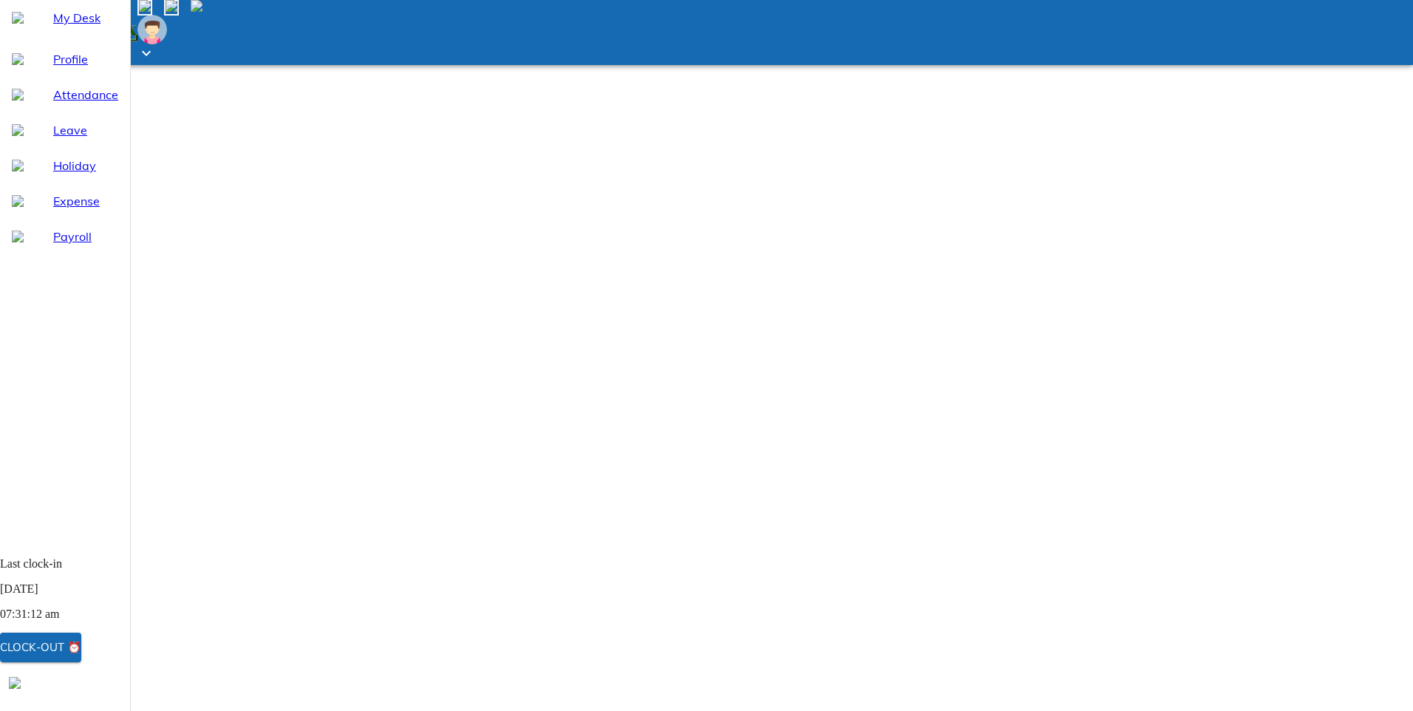
click at [53, 139] on span "Leave" at bounding box center [85, 130] width 65 height 18
select select "9"
click at [61, 139] on span "Leave" at bounding box center [85, 130] width 65 height 18
select select "9"
